Goal: Task Accomplishment & Management: Use online tool/utility

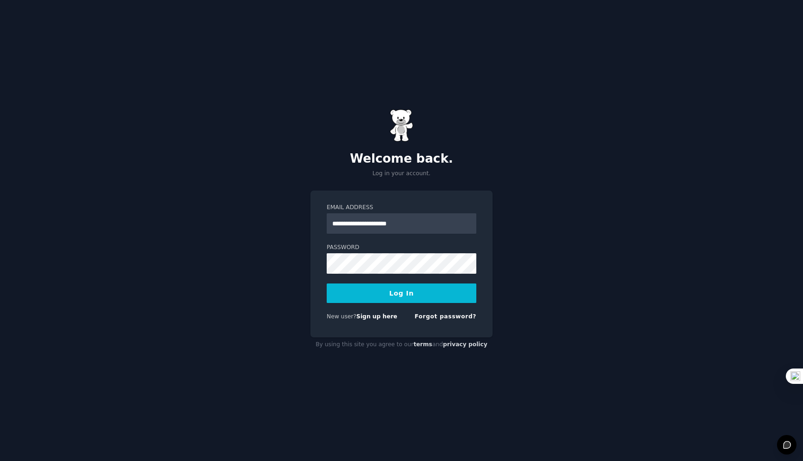
type input "**********"
click at [327, 284] on button "Log In" at bounding box center [402, 294] width 150 height 20
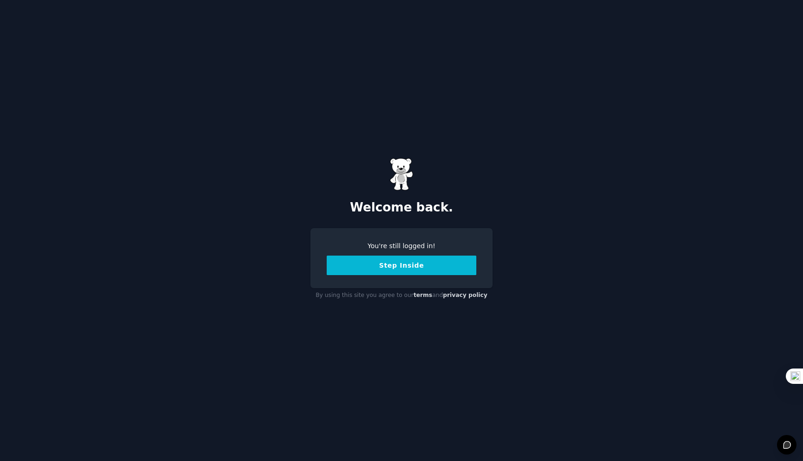
click at [419, 269] on button "Step Inside" at bounding box center [402, 266] width 150 height 20
